Goal: Obtain resource: Download file/media

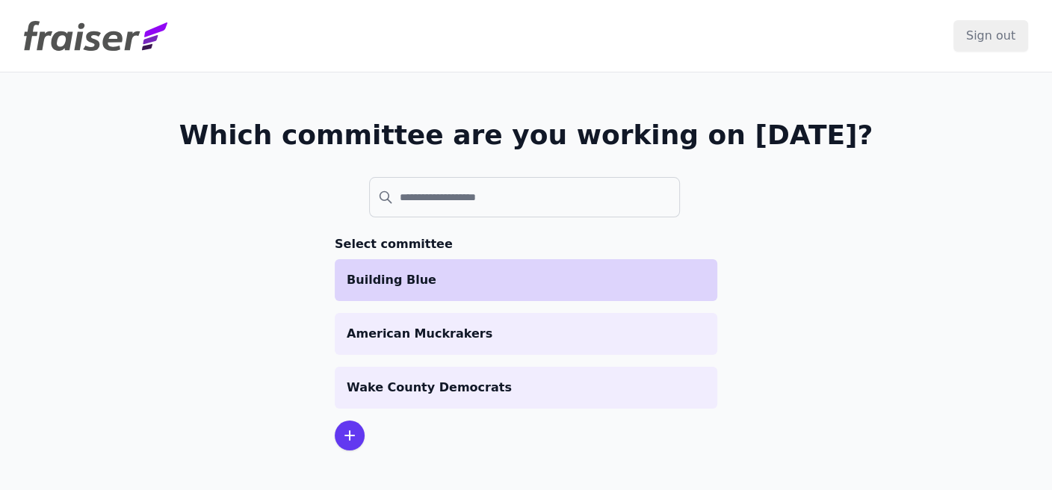
click at [441, 288] on li "Building Blue" at bounding box center [526, 280] width 382 height 42
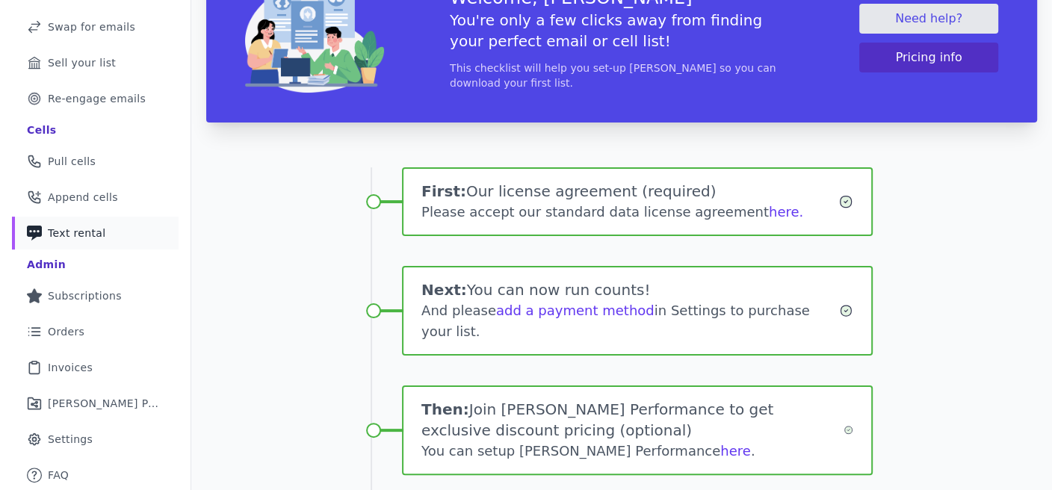
scroll to position [199, 0]
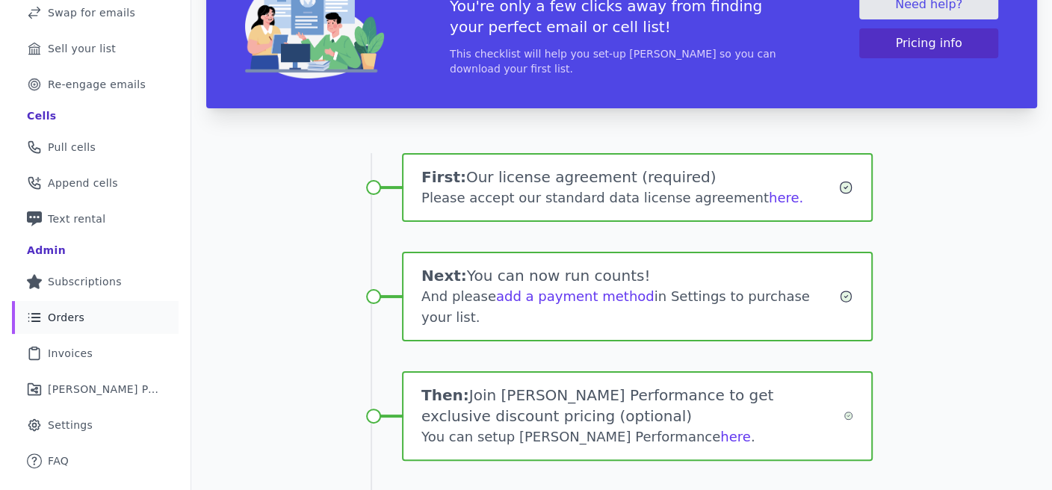
click at [84, 322] on link "List Icon Outline of bulleted list Orders" at bounding box center [95, 317] width 167 height 33
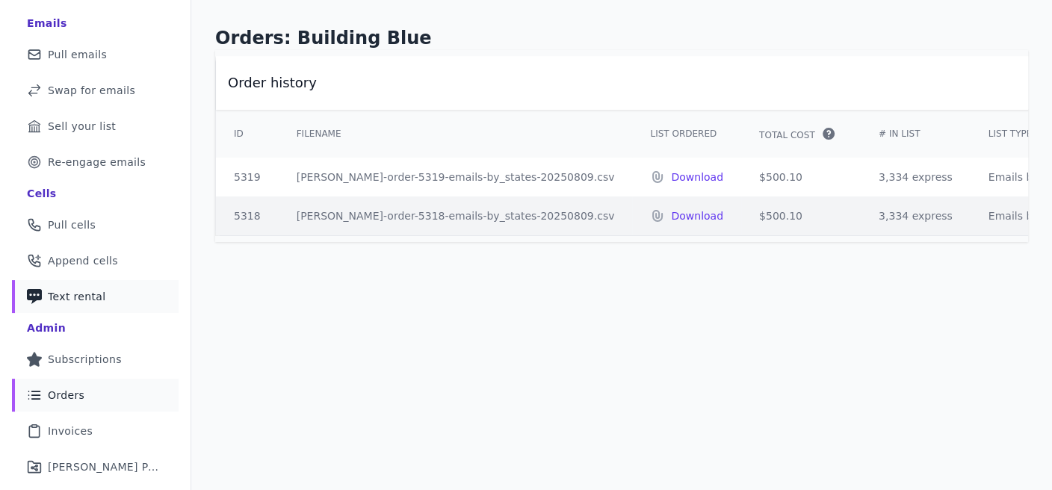
scroll to position [149, 0]
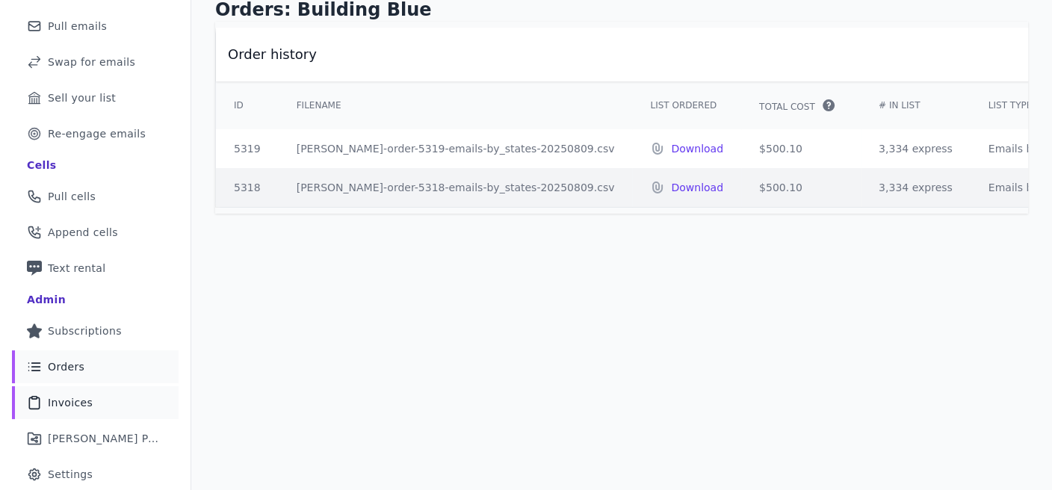
click at [104, 397] on link "Clipboard Icon Outline of a clipboard Invoices" at bounding box center [95, 402] width 167 height 33
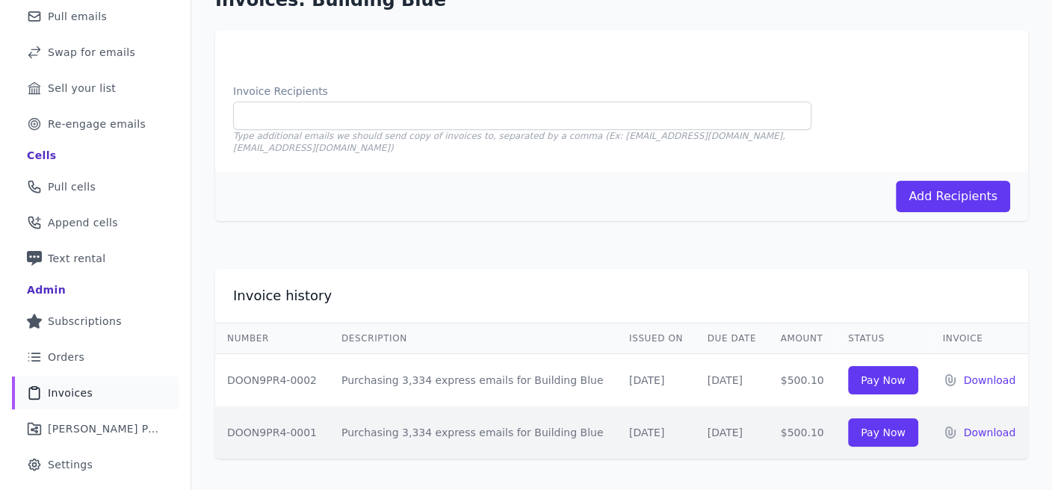
scroll to position [184, 0]
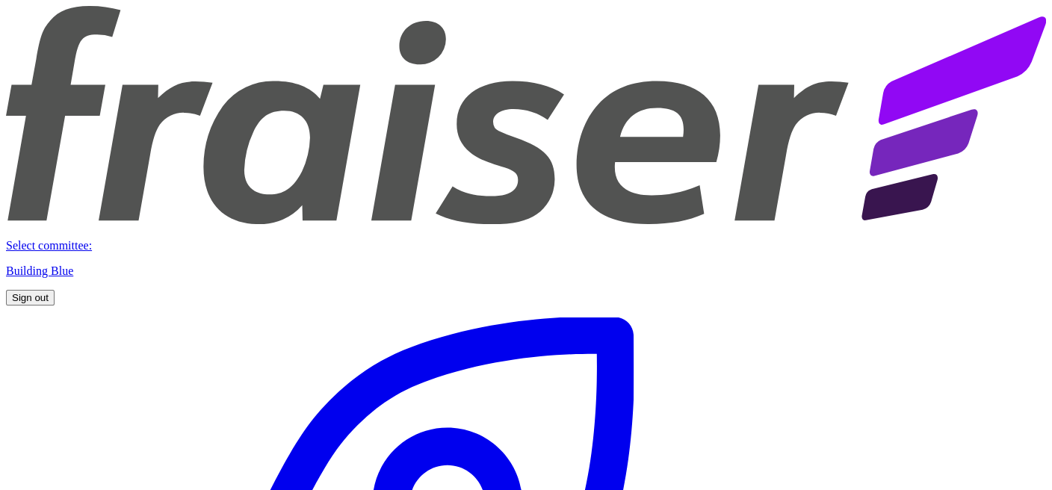
scroll to position [184, 0]
